Goal: Communication & Community: Connect with others

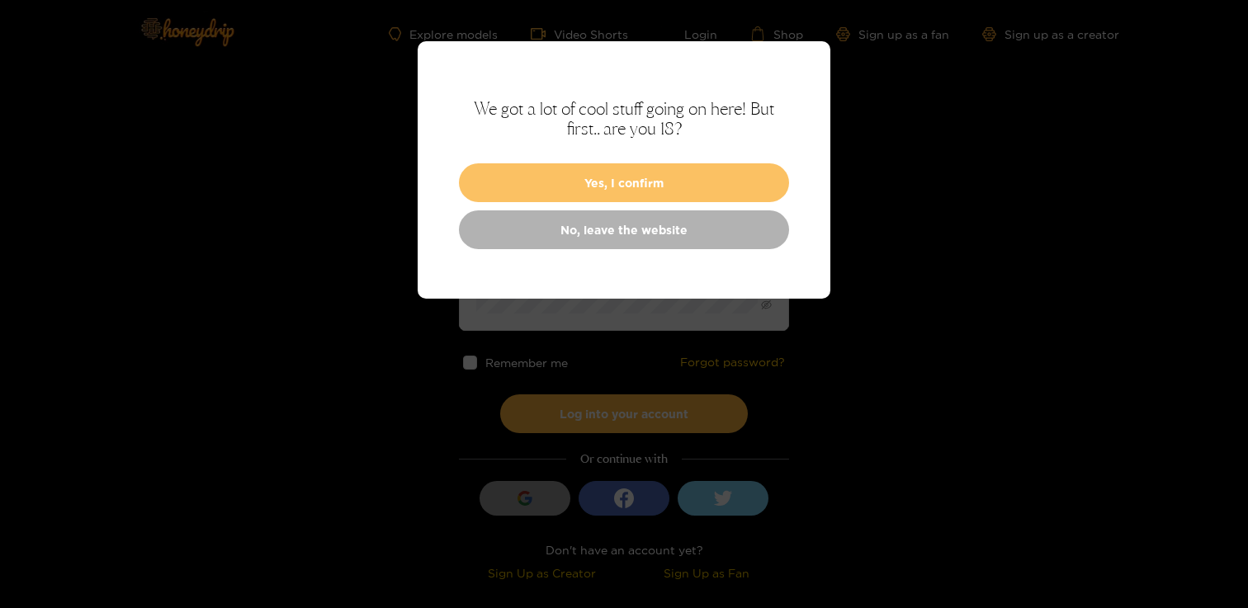
click at [551, 175] on button "Yes, I confirm" at bounding box center [624, 182] width 330 height 39
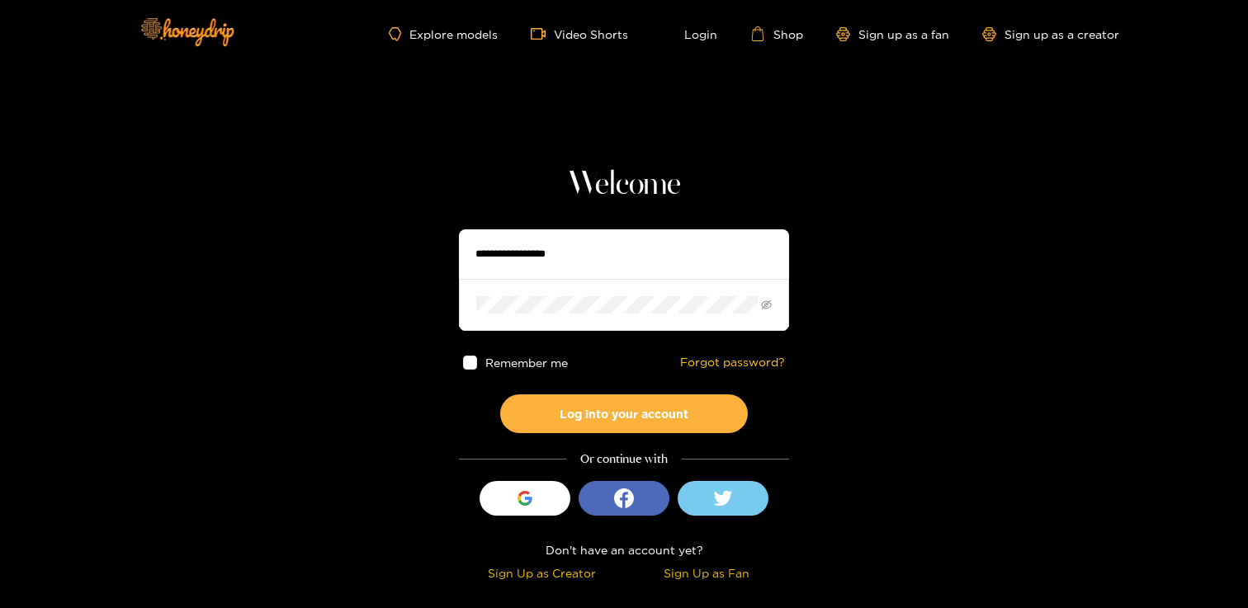
click at [508, 250] on input "text" at bounding box center [624, 254] width 330 height 50
type input "**********"
click at [500, 395] on button "Log into your account" at bounding box center [624, 414] width 248 height 39
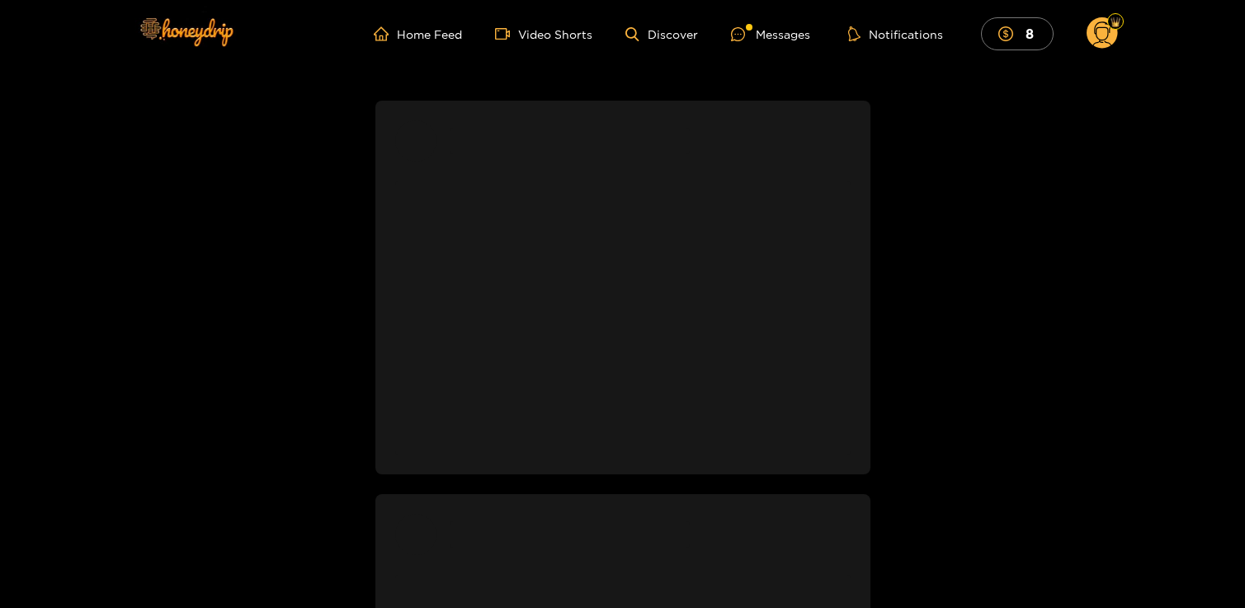
click at [753, 44] on ul "Home Feed Video Shorts Discover Messages Notifications 8" at bounding box center [746, 33] width 744 height 33
click at [764, 33] on div "Messages" at bounding box center [770, 34] width 79 height 19
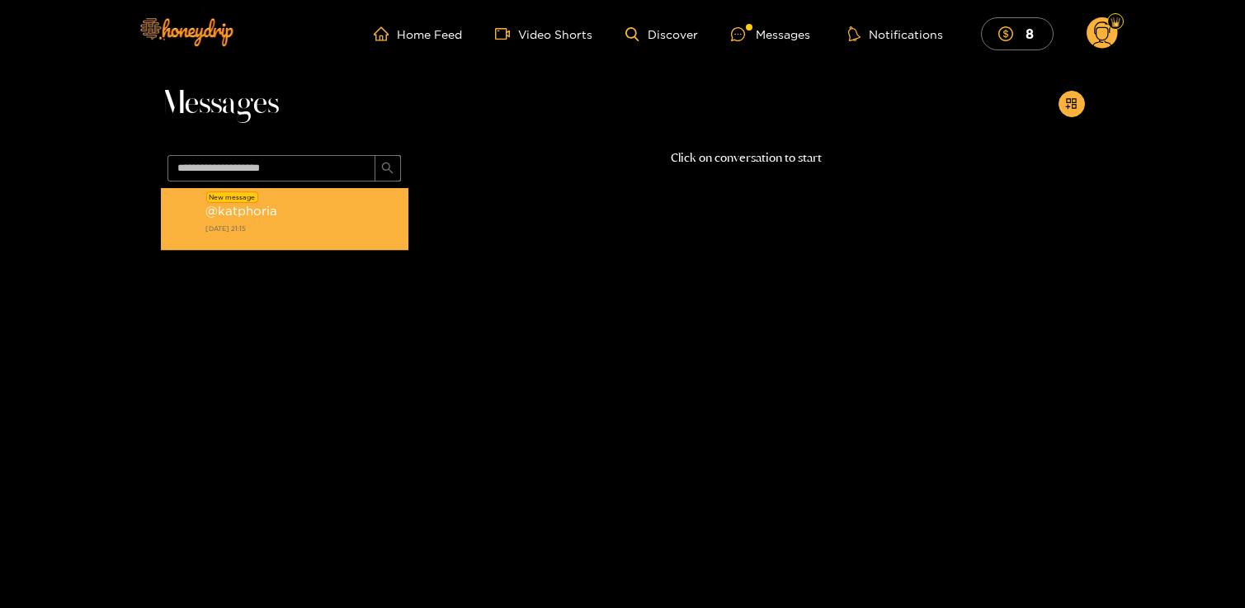
click at [267, 229] on strong "[DATE] 21:15" at bounding box center [303, 228] width 195 height 15
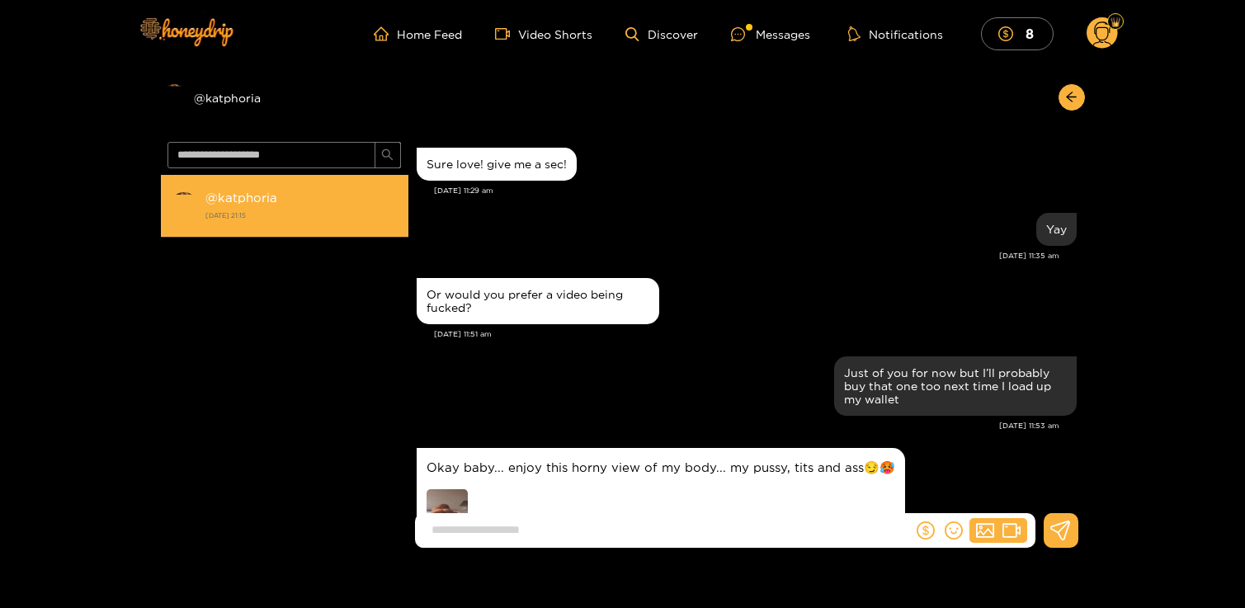
scroll to position [1796, 0]
